Goal: Task Accomplishment & Management: Manage account settings

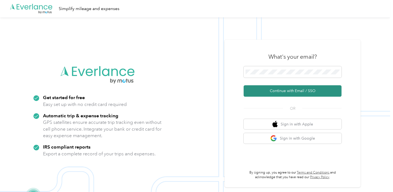
click at [297, 90] on button "Continue with Email / SSO" at bounding box center [292, 90] width 98 height 11
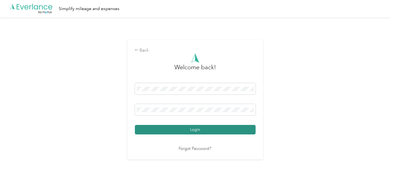
click at [203, 128] on button "Login" at bounding box center [195, 130] width 121 height 10
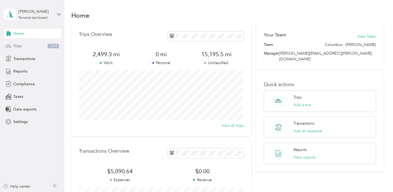
click at [15, 44] on span "Trips" at bounding box center [17, 46] width 8 height 6
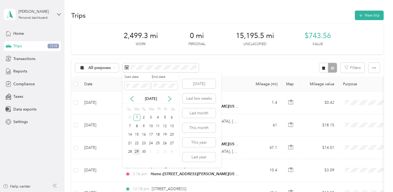
click at [137, 153] on div "29" at bounding box center [136, 152] width 7 height 7
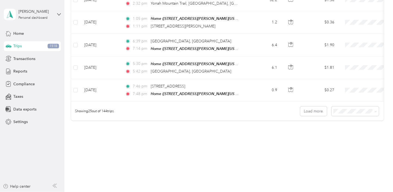
scroll to position [555, 0]
click at [374, 110] on icon at bounding box center [375, 111] width 2 height 2
click at [339, 135] on span "100 per load" at bounding box center [345, 136] width 22 height 5
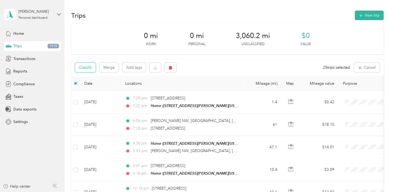
click at [89, 67] on button "Classify" at bounding box center [85, 68] width 21 height 10
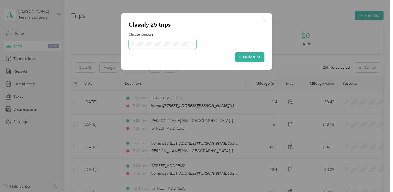
click at [193, 43] on icon at bounding box center [193, 44] width 2 height 2
click at [165, 55] on span "Flat Roll Group" at bounding box center [167, 54] width 51 height 6
click at [255, 57] on button "Classify trips" at bounding box center [249, 57] width 29 height 10
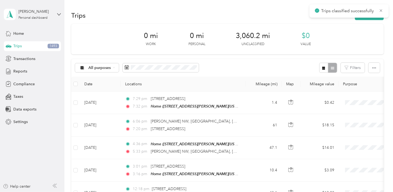
click at [229, 13] on div "Trips New trip" at bounding box center [227, 15] width 312 height 11
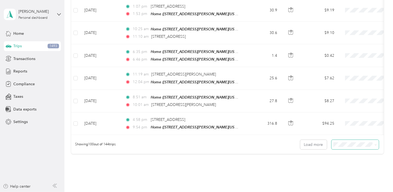
scroll to position [2226, 0]
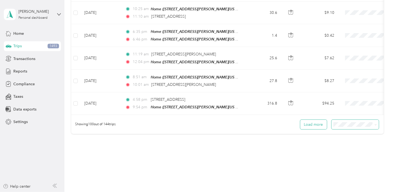
click at [309, 120] on button "Load more" at bounding box center [313, 125] width 27 height 10
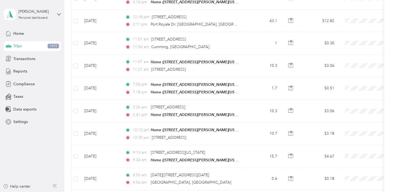
scroll to position [0, 0]
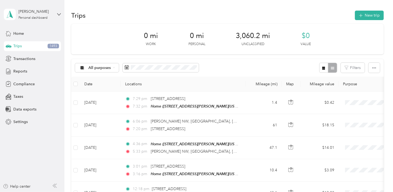
click at [201, 10] on div "Trips New trip" at bounding box center [227, 15] width 312 height 11
click at [26, 58] on span "Transactions" at bounding box center [24, 59] width 22 height 6
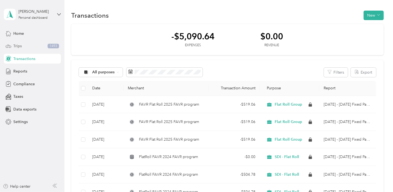
click at [19, 45] on span "Trips" at bounding box center [17, 46] width 8 height 6
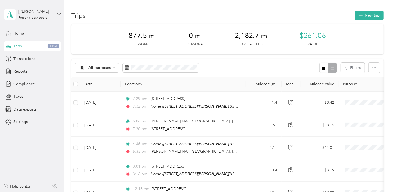
click at [191, 13] on div "Trips New trip" at bounding box center [227, 15] width 312 height 11
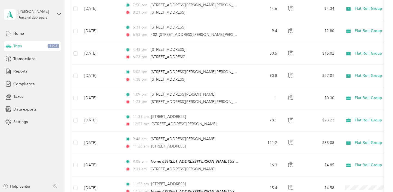
scroll to position [2226, 0]
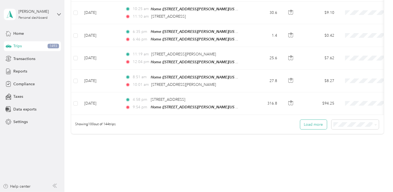
click at [309, 120] on button "Load more" at bounding box center [313, 125] width 27 height 10
click at [306, 120] on button "Load more" at bounding box center [313, 125] width 27 height 10
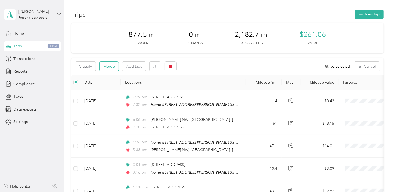
scroll to position [0, 0]
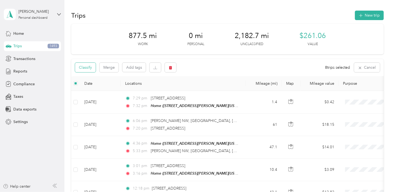
click at [87, 66] on button "Classify" at bounding box center [85, 68] width 21 height 10
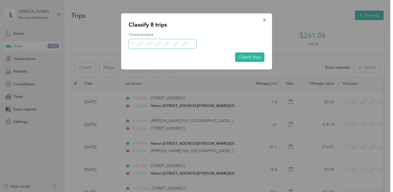
click at [193, 43] on icon at bounding box center [193, 44] width 2 height 2
click at [155, 54] on span "Flat Roll Group" at bounding box center [167, 54] width 51 height 6
click at [242, 56] on button "Classify trips" at bounding box center [249, 57] width 29 height 10
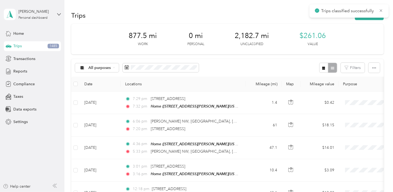
click at [282, 13] on div "Trips New trip" at bounding box center [227, 15] width 312 height 11
click at [24, 58] on span "Transactions" at bounding box center [24, 59] width 22 height 6
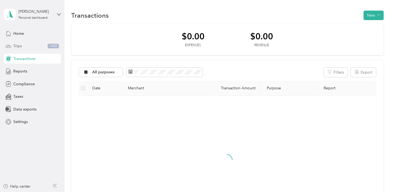
click at [19, 47] on span "Trips" at bounding box center [17, 46] width 8 height 6
